Goal: Find specific page/section: Find specific page/section

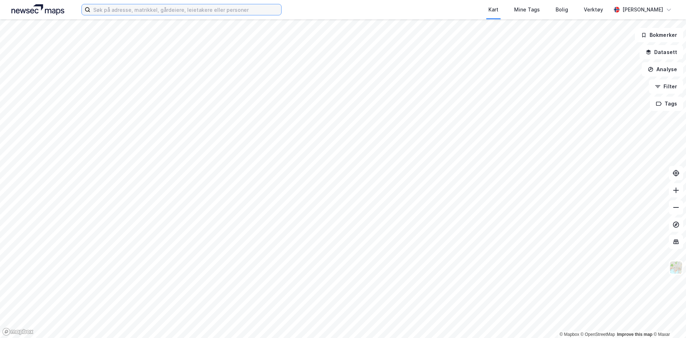
click at [161, 9] on input at bounding box center [185, 9] width 191 height 11
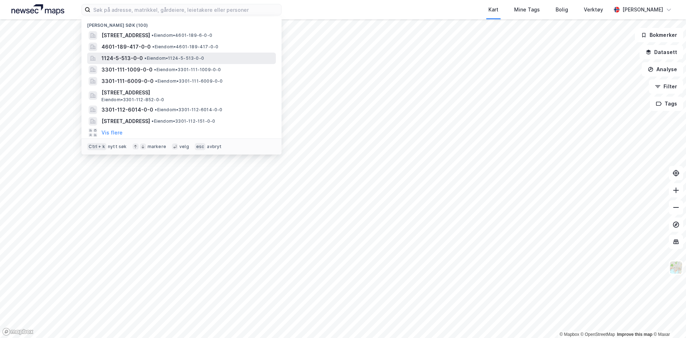
click at [176, 58] on span "• Eiendom • 1124-5-513-0-0" at bounding box center [174, 58] width 60 height 6
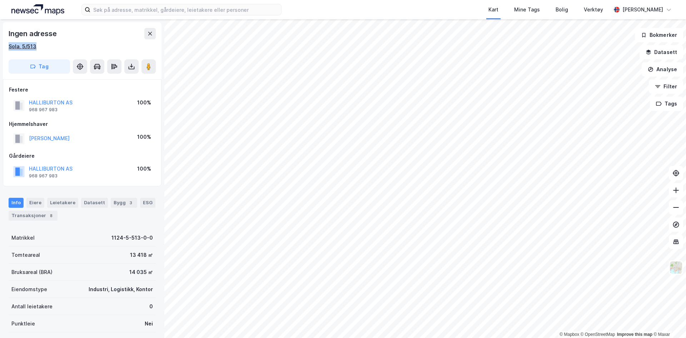
drag, startPoint x: 41, startPoint y: 46, endPoint x: 9, endPoint y: 46, distance: 31.5
click at [9, 46] on div "Sola, 5/513" at bounding box center [82, 46] width 147 height 9
copy div "Sola, 5/513"
